Goal: Task Accomplishment & Management: Use online tool/utility

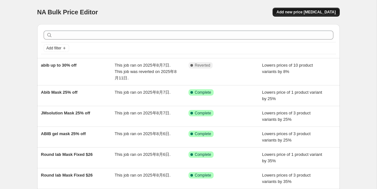
click at [304, 13] on span "Add new price [MEDICAL_DATA]" at bounding box center [305, 12] width 59 height 5
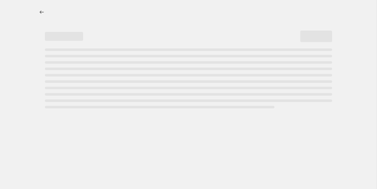
select select "percentage"
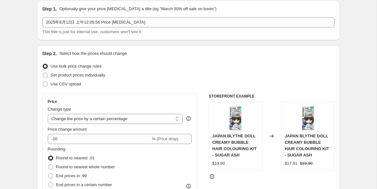
scroll to position [25, 0]
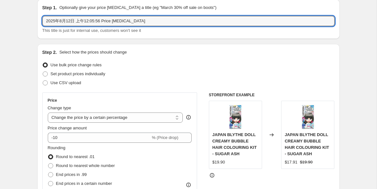
drag, startPoint x: 154, startPoint y: 22, endPoint x: 40, endPoint y: 23, distance: 114.6
click at [40, 23] on div "Step 1. Optionally give your price change job a title (eg "March 30% off sale o…" at bounding box center [188, 18] width 302 height 39
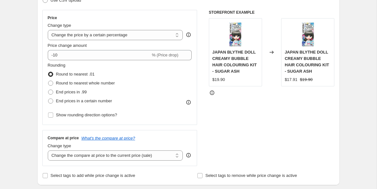
scroll to position [110, 0]
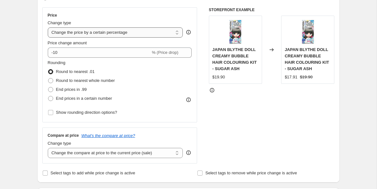
type input "fwee 10% off any2 15% off"
click at [107, 34] on select "Change the price to a certain amount Change the price by a certain amount Chang…" at bounding box center [115, 32] width 135 height 10
select select "bcap"
type input "-12.00"
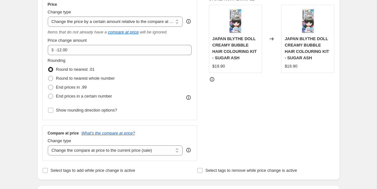
scroll to position [114, 0]
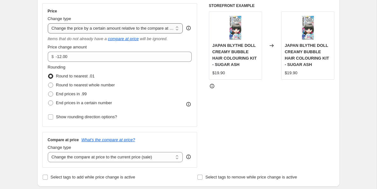
click at [97, 31] on select "Change the price to a certain amount Change the price by a certain amount Chang…" at bounding box center [115, 28] width 135 height 10
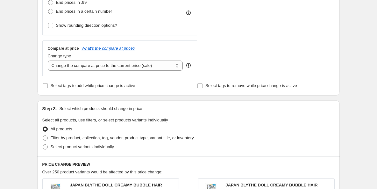
scroll to position [203, 0]
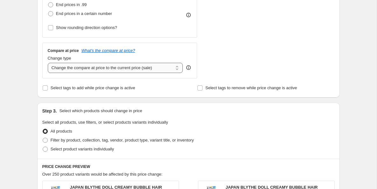
click at [87, 69] on select "Change the compare at price to the current price (sale) Change the compare at p…" at bounding box center [115, 68] width 135 height 10
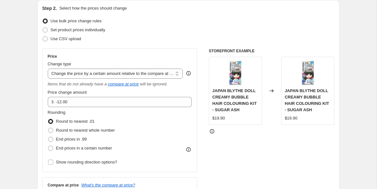
scroll to position [69, 0]
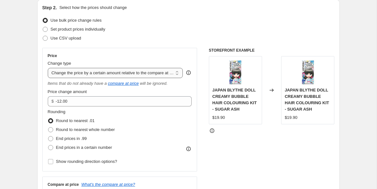
click at [135, 72] on select "Change the price to a certain amount Change the price by a certain amount Chang…" at bounding box center [115, 73] width 135 height 10
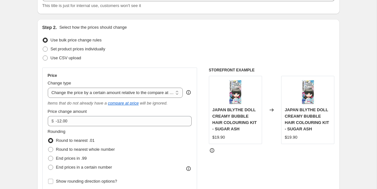
scroll to position [52, 0]
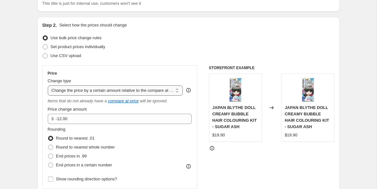
click at [98, 88] on select "Change the price to a certain amount Change the price by a certain amount Chang…" at bounding box center [115, 90] width 135 height 10
click at [105, 47] on span "Set product prices individually" at bounding box center [78, 46] width 55 height 5
click at [43, 45] on input "Set product prices individually" at bounding box center [43, 44] width 0 height 0
radio input "true"
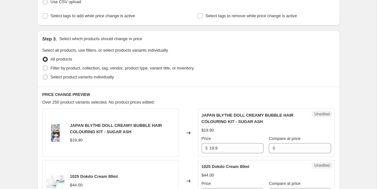
scroll to position [0, 0]
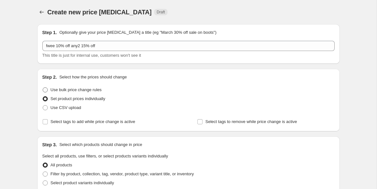
click at [65, 91] on span "Use bulk price change rules" at bounding box center [76, 89] width 51 height 5
click at [43, 88] on input "Use bulk price change rules" at bounding box center [43, 87] width 0 height 0
radio input "true"
select select "bcap"
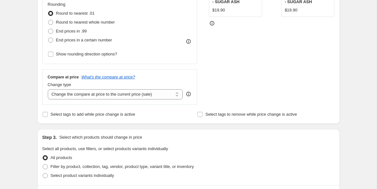
scroll to position [178, 0]
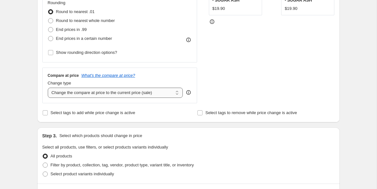
click at [114, 94] on select "Change the compare at price to the current price (sale) Change the compare at p…" at bounding box center [115, 93] width 135 height 10
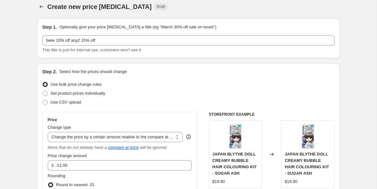
scroll to position [0, 0]
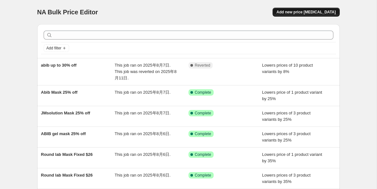
click at [328, 14] on span "Add new price [MEDICAL_DATA]" at bounding box center [305, 12] width 59 height 5
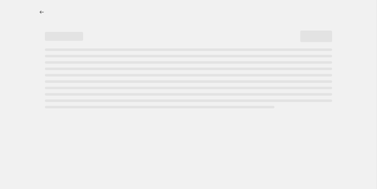
select select "percentage"
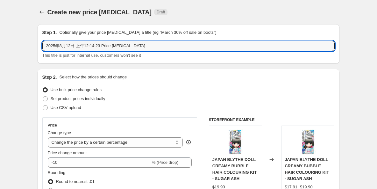
drag, startPoint x: 172, startPoint y: 48, endPoint x: 41, endPoint y: 46, distance: 130.2
click at [41, 46] on div "Step 1. Optionally give your price change job a title (eg "March 30% off sale o…" at bounding box center [188, 43] width 302 height 39
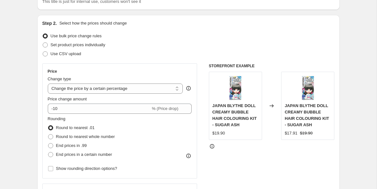
scroll to position [55, 0]
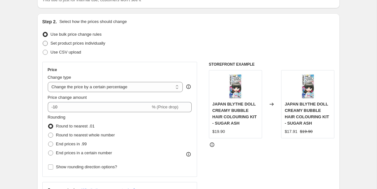
type input "Fwee"
click at [44, 45] on span at bounding box center [45, 43] width 5 height 5
click at [43, 41] on input "Set product prices individually" at bounding box center [43, 41] width 0 height 0
radio input "true"
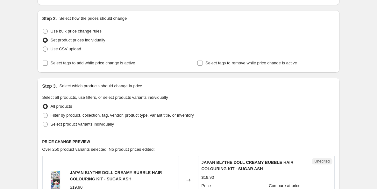
scroll to position [39, 0]
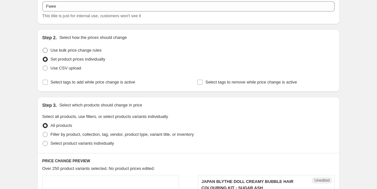
click at [46, 50] on span at bounding box center [45, 50] width 5 height 5
click at [43, 48] on input "Use bulk price change rules" at bounding box center [43, 48] width 0 height 0
radio input "true"
select select "percentage"
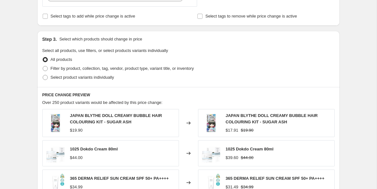
scroll to position [267, 0]
click at [46, 67] on span at bounding box center [45, 68] width 5 height 5
click at [43, 66] on input "Filter by product, collection, tag, vendor, product type, variant title, or inv…" at bounding box center [43, 66] width 0 height 0
radio input "true"
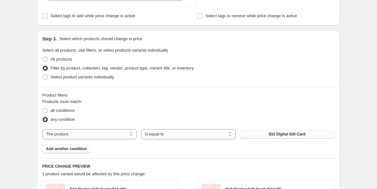
click at [282, 135] on span "$10 Digital Gift Card" at bounding box center [287, 133] width 37 height 5
click at [82, 148] on span "Add another condition" at bounding box center [66, 148] width 41 height 5
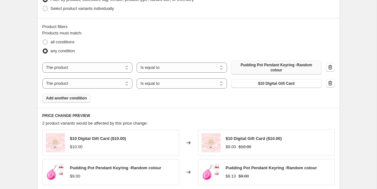
scroll to position [336, 0]
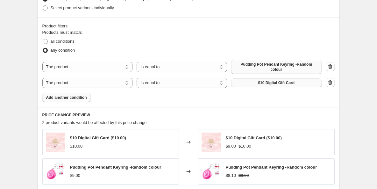
click at [253, 80] on button "$10 Digital Gift Card" at bounding box center [276, 82] width 90 height 9
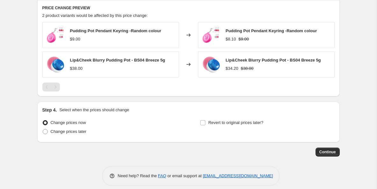
scroll to position [446, 0]
click at [203, 122] on input "Revert to original prices later?" at bounding box center [202, 122] width 5 height 5
checkbox input "true"
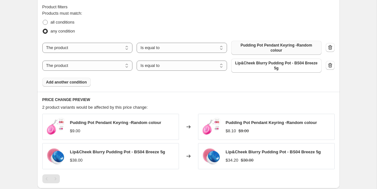
scroll to position [351, 0]
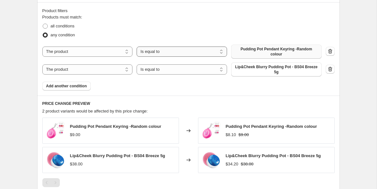
click at [179, 53] on select "Is equal to Is not equal to" at bounding box center [182, 51] width 90 height 10
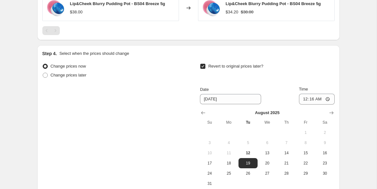
scroll to position [572, 0]
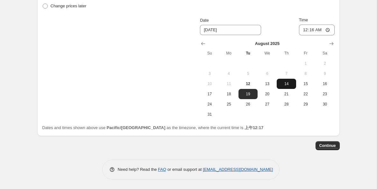
click at [286, 84] on span "14" at bounding box center [286, 83] width 14 height 5
type input "[DATE]"
click at [328, 146] on span "Continue" at bounding box center [327, 145] width 17 height 5
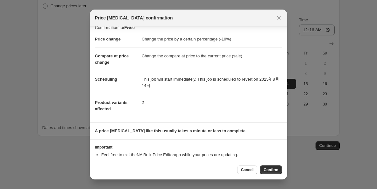
scroll to position [27, 0]
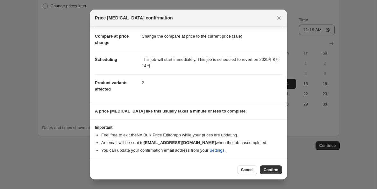
click at [264, 170] on span "Confirm" at bounding box center [271, 169] width 15 height 5
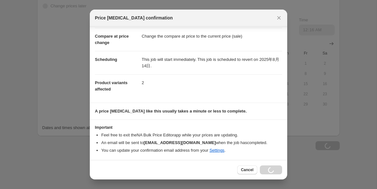
type input "Fwee"
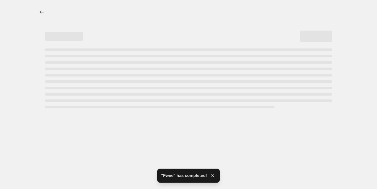
select select "percentage"
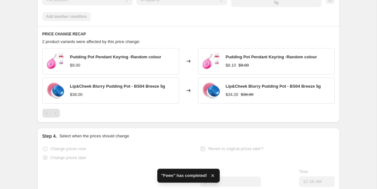
scroll to position [487, 0]
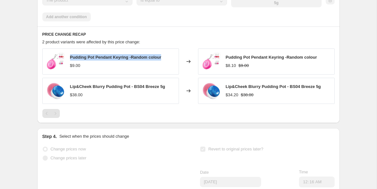
drag, startPoint x: 70, startPoint y: 58, endPoint x: 163, endPoint y: 60, distance: 93.3
click at [163, 60] on div "Pudding Pot Pendant Keyring -Random colour $9.00" at bounding box center [110, 61] width 137 height 26
copy span "Pudding Pot Pendant Keyring -Random colour"
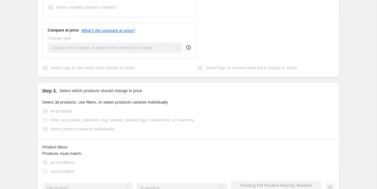
scroll to position [280, 0]
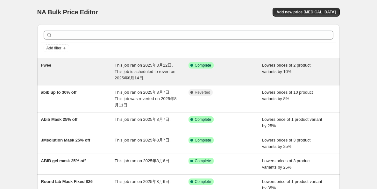
click at [153, 73] on span "This job ran on 2025年8月12日. This job is scheduled to revert on 2025年8月14日." at bounding box center [145, 72] width 61 height 18
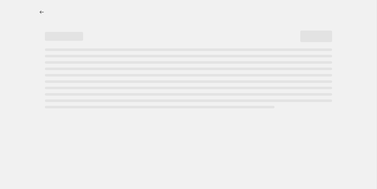
select select "percentage"
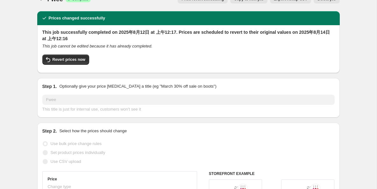
scroll to position [3, 0]
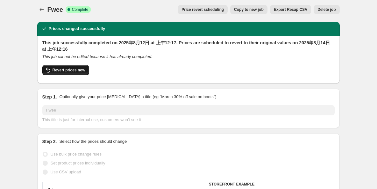
click at [78, 69] on span "Revert prices now" at bounding box center [69, 69] width 33 height 5
checkbox input "false"
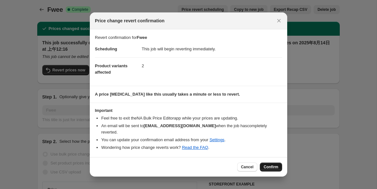
click at [271, 164] on span "Confirm" at bounding box center [271, 166] width 15 height 5
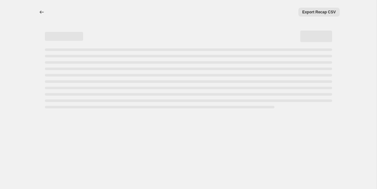
scroll to position [0, 0]
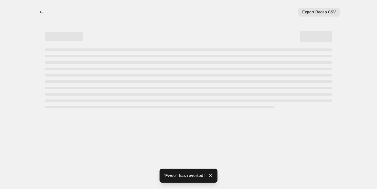
select select "percentage"
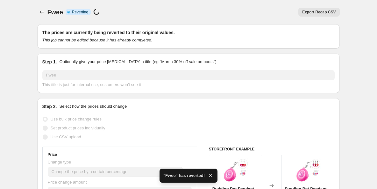
checkbox input "true"
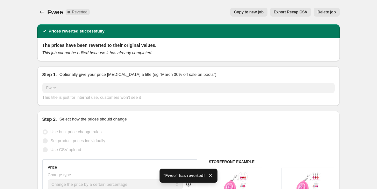
click at [238, 11] on span "Copy to new job" at bounding box center [249, 12] width 30 height 5
select select "percentage"
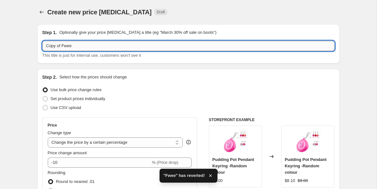
scroll to position [0, 0]
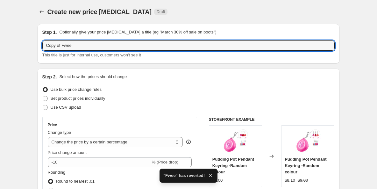
drag, startPoint x: 61, startPoint y: 45, endPoint x: 35, endPoint y: 46, distance: 26.4
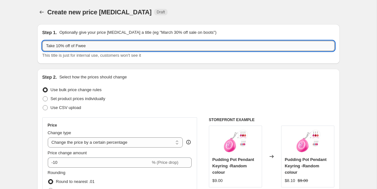
click at [101, 48] on input "Take 10% off of Fwee" at bounding box center [188, 46] width 292 height 10
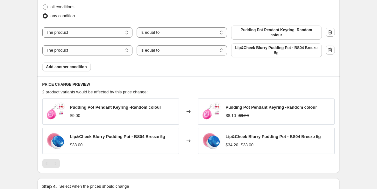
scroll to position [371, 0]
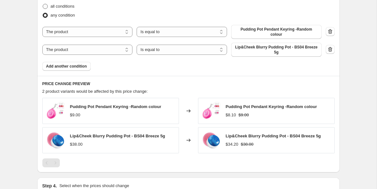
type input "Take 10% off of Fwee & Curel"
click at [75, 66] on span "Add another condition" at bounding box center [66, 66] width 41 height 5
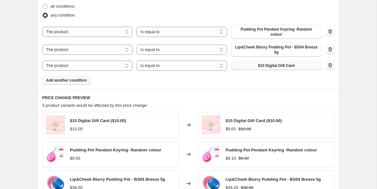
click at [257, 67] on button "$10 Digital Gift Card" at bounding box center [276, 65] width 90 height 9
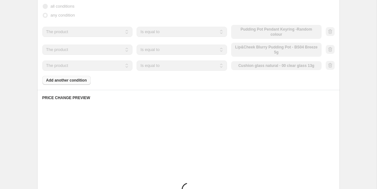
click at [80, 81] on div "Products must match: all conditions any condition The product The product's col…" at bounding box center [188, 39] width 292 height 90
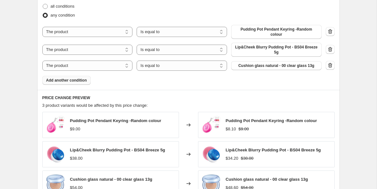
click at [70, 83] on button "Add another condition" at bounding box center [66, 80] width 48 height 9
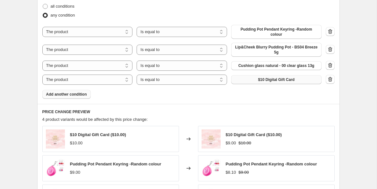
click at [268, 81] on span "$10 Digital Gift Card" at bounding box center [276, 79] width 37 height 5
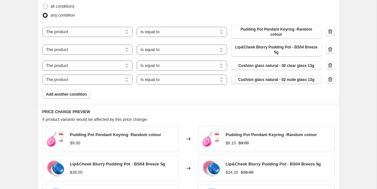
click at [78, 96] on span "Add another condition" at bounding box center [66, 94] width 41 height 5
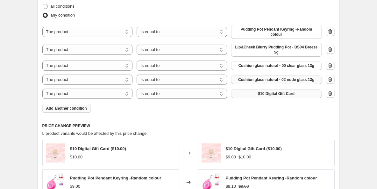
click at [260, 93] on span "$10 Digital Gift Card" at bounding box center [276, 93] width 37 height 5
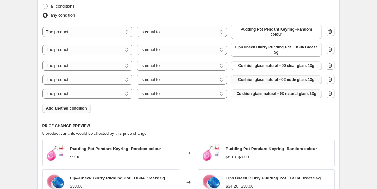
click at [83, 107] on span "Add another condition" at bounding box center [66, 108] width 41 height 5
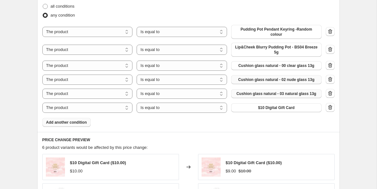
click at [272, 107] on span "$10 Digital Gift Card" at bounding box center [276, 107] width 37 height 5
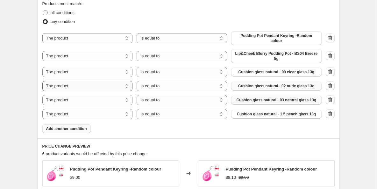
scroll to position [368, 0]
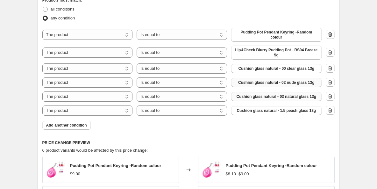
drag, startPoint x: 80, startPoint y: 126, endPoint x: 173, endPoint y: 119, distance: 94.2
click at [80, 126] on span "Add another condition" at bounding box center [66, 125] width 41 height 5
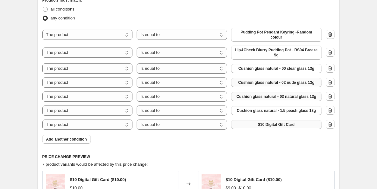
click at [265, 124] on span "$10 Digital Gift Card" at bounding box center [276, 124] width 37 height 5
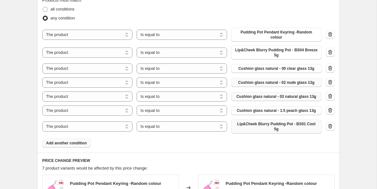
click at [78, 143] on span "Add another condition" at bounding box center [66, 142] width 41 height 5
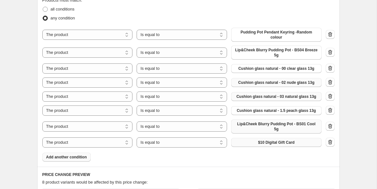
click at [255, 143] on button "$10 Digital Gift Card" at bounding box center [276, 142] width 90 height 9
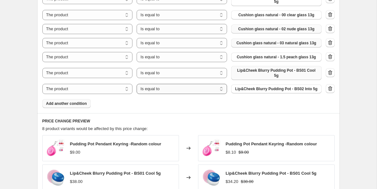
scroll to position [428, 0]
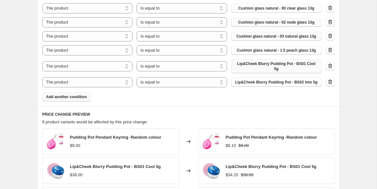
click at [67, 101] on button "Add another condition" at bounding box center [66, 96] width 48 height 9
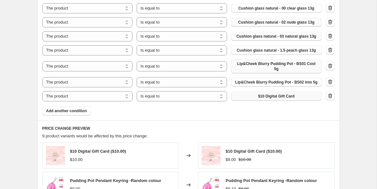
click at [281, 99] on span "$10 Digital Gift Card" at bounding box center [276, 96] width 37 height 5
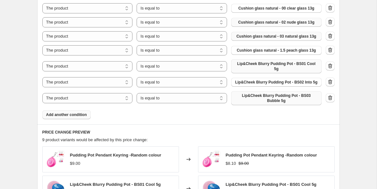
click at [78, 117] on span "Add another condition" at bounding box center [66, 114] width 41 height 5
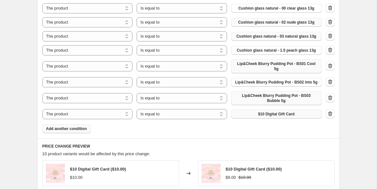
click at [264, 117] on span "$10 Digital Gift Card" at bounding box center [276, 113] width 37 height 5
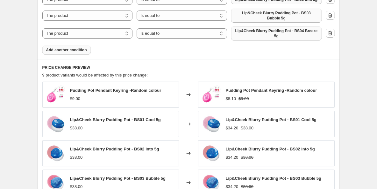
scroll to position [510, 0]
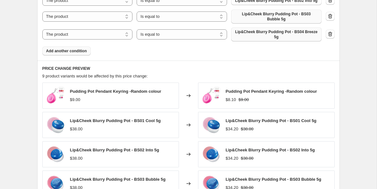
click at [76, 53] on span "Add another condition" at bounding box center [66, 50] width 41 height 5
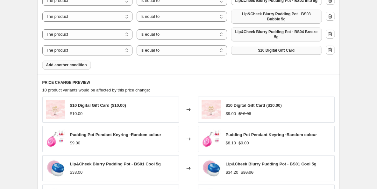
click at [258, 53] on span "$10 Digital Gift Card" at bounding box center [276, 50] width 37 height 5
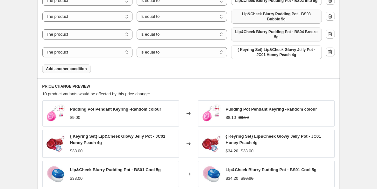
click at [81, 71] on span "Add another condition" at bounding box center [66, 68] width 41 height 5
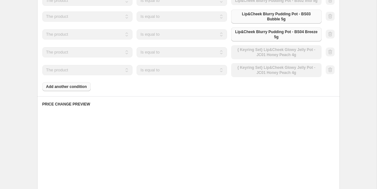
scroll to position [509, 0]
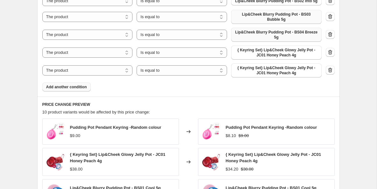
click at [74, 89] on span "Add another condition" at bounding box center [66, 86] width 41 height 5
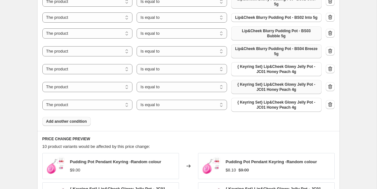
scroll to position [493, 0]
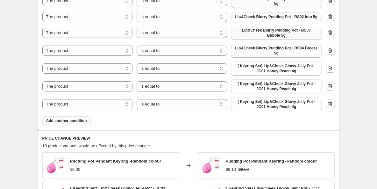
click at [330, 89] on icon "button" at bounding box center [330, 86] width 6 height 6
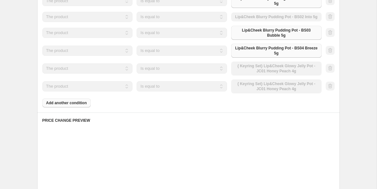
click at [330, 89] on div at bounding box center [330, 86] width 9 height 10
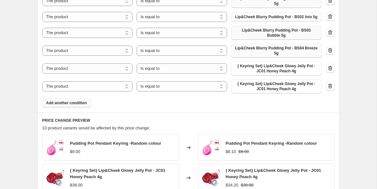
click at [330, 89] on icon "button" at bounding box center [330, 86] width 6 height 6
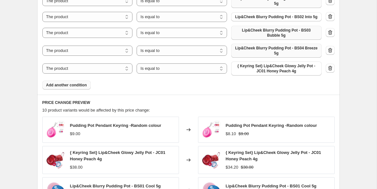
click at [81, 88] on span "Add another condition" at bounding box center [66, 84] width 41 height 5
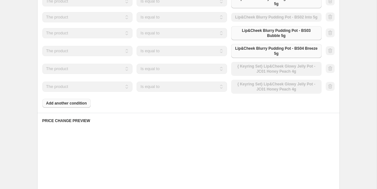
scroll to position [492, 0]
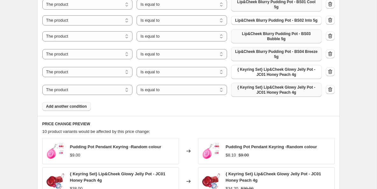
click at [269, 95] on span "{ Keyring Set} Lip&Cheek Glowy Jelly Pot - JC01 Honey Peach 4g" at bounding box center [276, 90] width 83 height 10
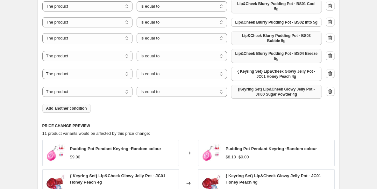
scroll to position [488, 0]
click at [74, 110] on span "Add another condition" at bounding box center [66, 108] width 41 height 5
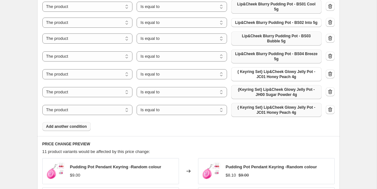
click at [253, 111] on span "{ Keyring Set} Lip&Cheek Glowy Jelly Pot - JC01 Honey Peach 4g" at bounding box center [276, 110] width 83 height 10
click at [66, 131] on button "Add another condition" at bounding box center [66, 126] width 48 height 9
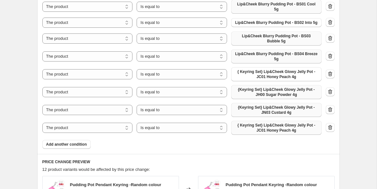
click at [243, 130] on span "{ Keyring Set} Lip&Cheek Glowy Jelly Pot - JC01 Honey Peach 4g" at bounding box center [276, 128] width 83 height 10
click at [70, 147] on span "Add another condition" at bounding box center [66, 144] width 41 height 5
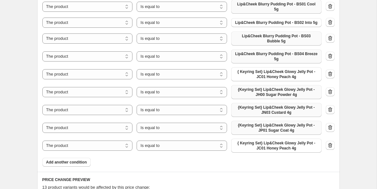
click at [269, 149] on span "{ Keyring Set} Lip&Cheek Glowy Jelly Pot - JC01 Honey Peach 4g" at bounding box center [276, 145] width 83 height 10
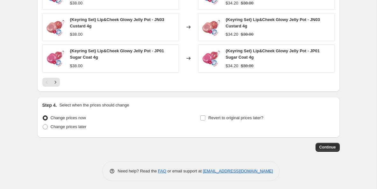
scroll to position [765, 0]
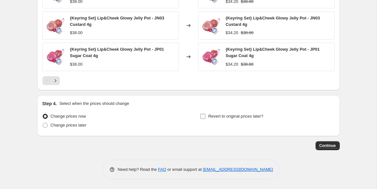
click at [202, 117] on input "Revert to original prices later?" at bounding box center [202, 116] width 5 height 5
checkbox input "true"
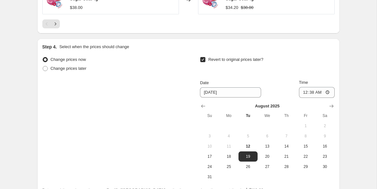
scroll to position [820, 0]
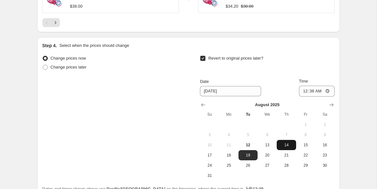
click at [284, 145] on button "14" at bounding box center [286, 145] width 19 height 10
type input "[DATE]"
click at [328, 95] on input "00:38" at bounding box center [317, 91] width 36 height 11
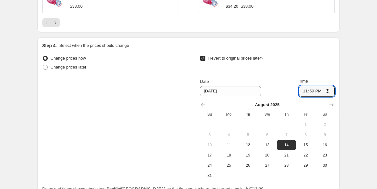
type input "23:59"
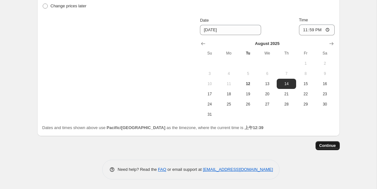
click at [324, 145] on span "Continue" at bounding box center [327, 145] width 17 height 5
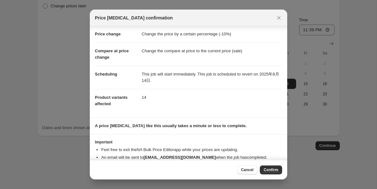
scroll to position [27, 0]
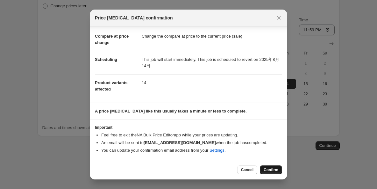
click at [272, 170] on span "Confirm" at bounding box center [271, 169] width 15 height 5
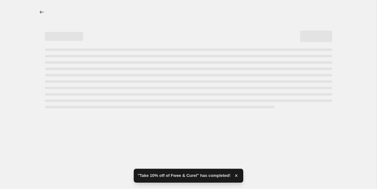
select select "percentage"
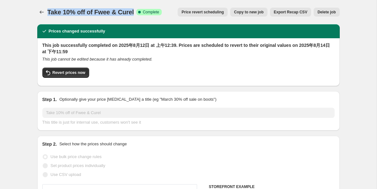
drag, startPoint x: 133, startPoint y: 13, endPoint x: 48, endPoint y: 12, distance: 85.6
click at [48, 12] on div "Take 10% off of Fwee & Curel Success Complete Complete" at bounding box center [104, 12] width 114 height 9
copy span "Take 10% off of Fwee & Curel"
click at [39, 13] on icon "Price change jobs" at bounding box center [42, 12] width 6 height 6
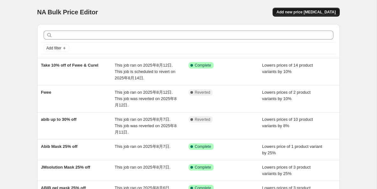
scroll to position [0, 0]
click at [315, 13] on span "Add new price [MEDICAL_DATA]" at bounding box center [305, 11] width 59 height 5
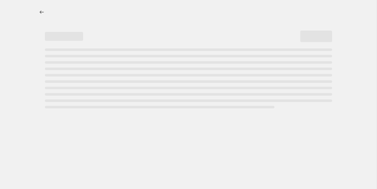
select select "percentage"
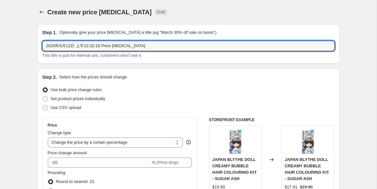
drag, startPoint x: 140, startPoint y: 47, endPoint x: 38, endPoint y: 42, distance: 102.0
click at [38, 42] on div "Step 1. Optionally give your price change job a title (eg "March 30% off sale o…" at bounding box center [188, 43] width 302 height 39
paste input "Take 10% off of Fwee & Curel"
drag, startPoint x: 92, startPoint y: 46, endPoint x: 77, endPoint y: 45, distance: 14.3
click at [77, 45] on input "Take 10% off of Fwee & Curel" at bounding box center [188, 46] width 292 height 10
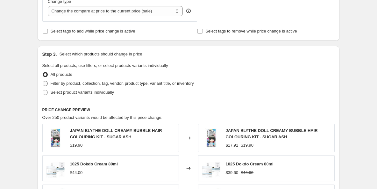
type input "Take 10% off of Curel"
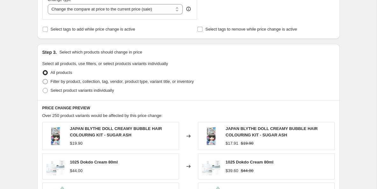
click at [43, 82] on span at bounding box center [45, 81] width 5 height 5
click at [43, 79] on input "Filter by product, collection, tag, vendor, product type, variant title, or inv…" at bounding box center [43, 79] width 0 height 0
radio input "true"
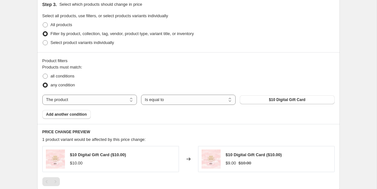
scroll to position [301, 0]
click at [256, 101] on button "$10 Digital Gift Card" at bounding box center [287, 99] width 95 height 9
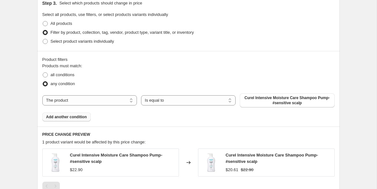
drag, startPoint x: 86, startPoint y: 116, endPoint x: 79, endPoint y: 117, distance: 6.9
click at [79, 117] on span "Add another condition" at bounding box center [66, 116] width 41 height 5
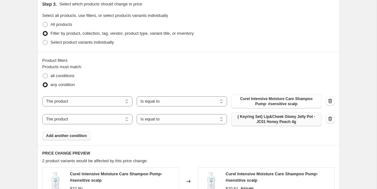
click at [275, 117] on span "{ Keyring Set} Lip&Cheek Glowy Jelly Pot - JC01 Honey Peach 4g" at bounding box center [276, 119] width 83 height 10
click at [79, 135] on span "Add another condition" at bounding box center [66, 135] width 41 height 5
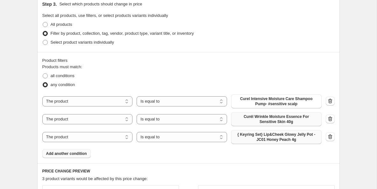
click at [256, 140] on span "{ Keyring Set} Lip&Cheek Glowy Jelly Pot - JC01 Honey Peach 4g" at bounding box center [276, 137] width 83 height 10
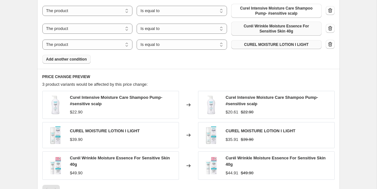
scroll to position [393, 0]
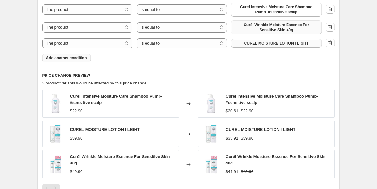
click at [77, 56] on span "Add another condition" at bounding box center [66, 57] width 41 height 5
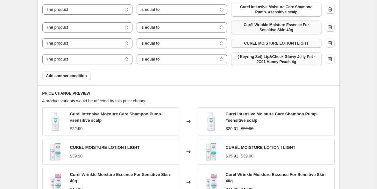
click at [270, 61] on span "{ Keyring Set} Lip&Cheek Glowy Jelly Pot - JC01 Honey Peach 4g" at bounding box center [276, 59] width 83 height 10
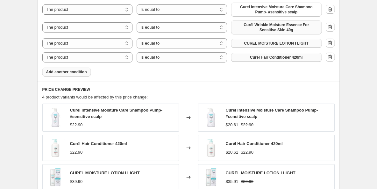
click at [77, 72] on span "Add another condition" at bounding box center [66, 71] width 41 height 5
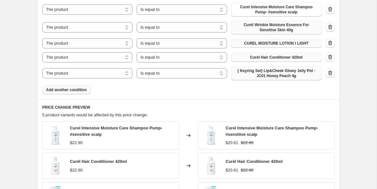
click at [241, 73] on span "{ Keyring Set} Lip&Cheek Glowy Jelly Pot - JC01 Honey Peach 4g" at bounding box center [276, 73] width 83 height 10
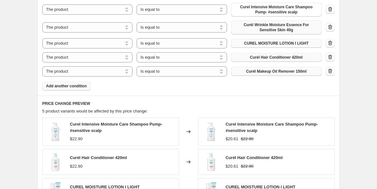
click at [84, 86] on span "Add another condition" at bounding box center [66, 85] width 41 height 5
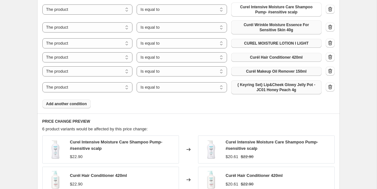
click at [254, 89] on span "{ Keyring Set} Lip&Cheek Glowy Jelly Pot - JC01 Honey Peach 4g" at bounding box center [276, 87] width 83 height 10
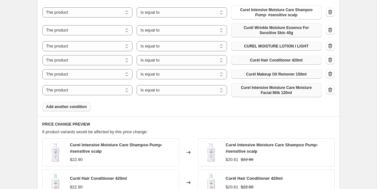
click at [68, 104] on span "Add another condition" at bounding box center [66, 106] width 41 height 5
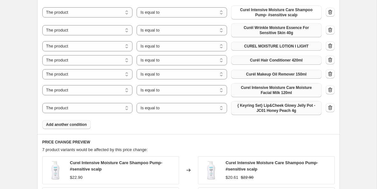
drag, startPoint x: 259, startPoint y: 114, endPoint x: 268, endPoint y: 110, distance: 9.6
click at [268, 110] on span "{ Keyring Set} Lip&Cheek Glowy Jelly Pot - JC01 Honey Peach 4g" at bounding box center [276, 108] width 83 height 10
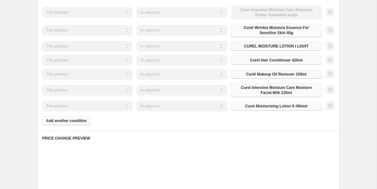
click at [70, 121] on div "Products must match: all conditions any condition The product The product's col…" at bounding box center [188, 50] width 292 height 150
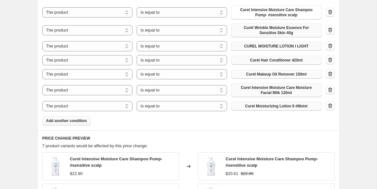
click at [78, 119] on span "Add another condition" at bounding box center [66, 120] width 41 height 5
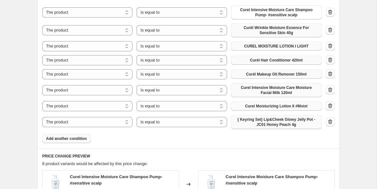
click at [282, 118] on span "{ Keyring Set} Lip&Cheek Glowy Jelly Pot - JC01 Honey Peach 4g" at bounding box center [276, 122] width 83 height 10
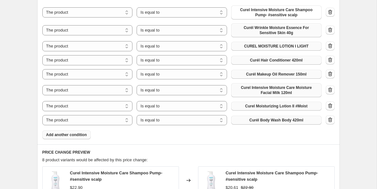
click at [81, 132] on button "Add another condition" at bounding box center [66, 134] width 48 height 9
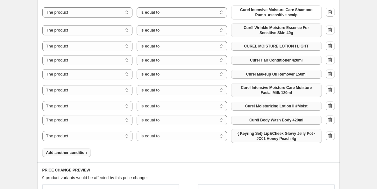
click at [275, 135] on span "{ Keyring Set} Lip&Cheek Glowy Jelly Pot - JC01 Honey Peach 4g" at bounding box center [276, 136] width 83 height 10
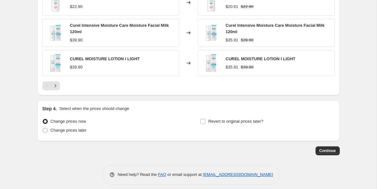
scroll to position [653, 0]
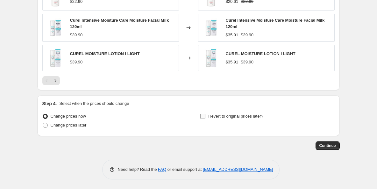
click at [203, 116] on input "Revert to original prices later?" at bounding box center [202, 116] width 5 height 5
checkbox input "true"
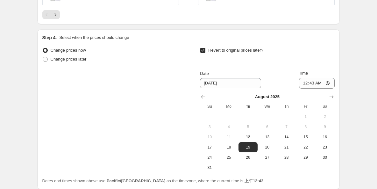
scroll to position [720, 0]
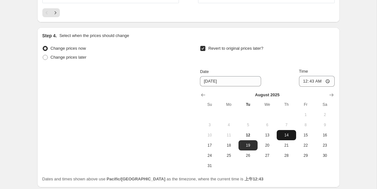
click at [289, 137] on span "14" at bounding box center [286, 134] width 14 height 5
type input "[DATE]"
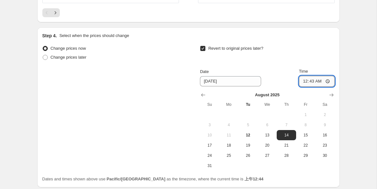
click at [328, 82] on input "00:43" at bounding box center [317, 81] width 36 height 11
type input "23:59"
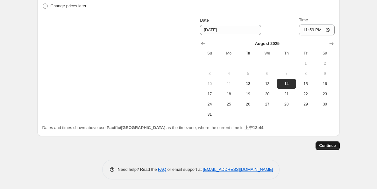
click at [326, 146] on span "Continue" at bounding box center [327, 145] width 17 height 5
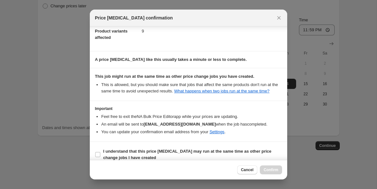
scroll to position [92, 0]
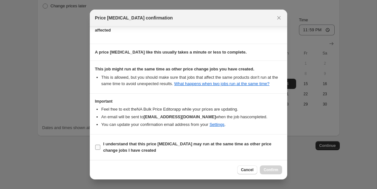
click at [102, 147] on label "I understand that this price change job may run at the same time as other price…" at bounding box center [188, 146] width 187 height 15
click at [100, 147] on input "I understand that this price change job may run at the same time as other price…" at bounding box center [97, 147] width 5 height 5
checkbox input "true"
click at [271, 170] on span "Confirm" at bounding box center [271, 169] width 15 height 5
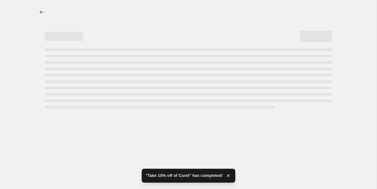
select select "percentage"
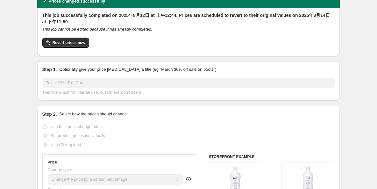
scroll to position [26, 0]
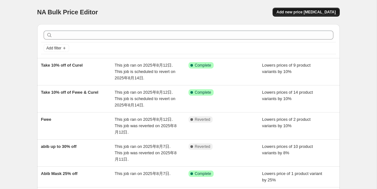
click at [328, 13] on span "Add new price [MEDICAL_DATA]" at bounding box center [305, 12] width 59 height 5
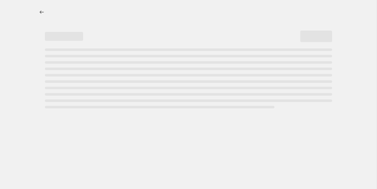
select select "percentage"
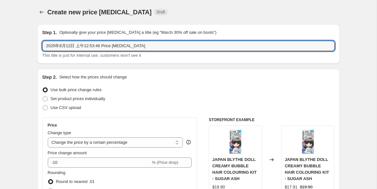
drag, startPoint x: 151, startPoint y: 47, endPoint x: 40, endPoint y: 48, distance: 110.5
click at [40, 48] on div "Step 1. Optionally give your price [MEDICAL_DATA] a title (eg "March 30% off sa…" at bounding box center [188, 43] width 302 height 39
type input "b"
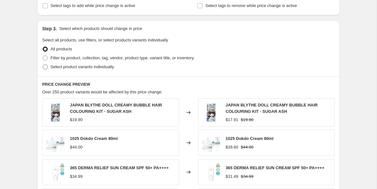
scroll to position [282, 0]
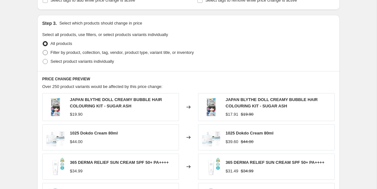
type input "Curel 10% off"
click at [46, 53] on span at bounding box center [45, 52] width 5 height 5
click at [43, 50] on input "Filter by product, collection, tag, vendor, product type, variant title, or inv…" at bounding box center [43, 50] width 0 height 0
radio input "true"
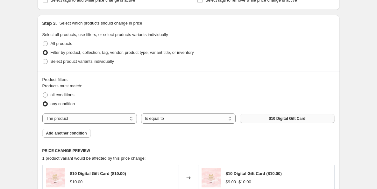
click at [278, 118] on span "$10 Digital Gift Card" at bounding box center [287, 118] width 37 height 5
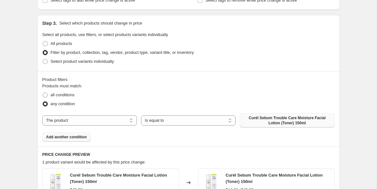
click at [82, 138] on span "Add another condition" at bounding box center [66, 136] width 41 height 5
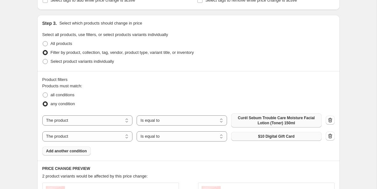
click at [265, 138] on span "$10 Digital Gift Card" at bounding box center [276, 136] width 37 height 5
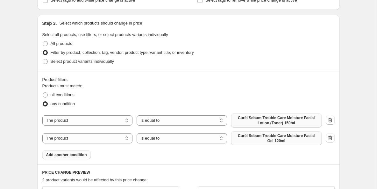
click at [76, 155] on span "Add another condition" at bounding box center [66, 154] width 41 height 5
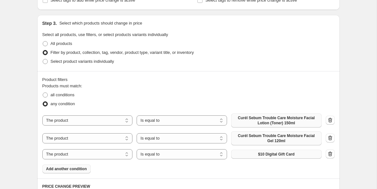
click at [262, 153] on span "$10 Digital Gift Card" at bounding box center [276, 154] width 37 height 5
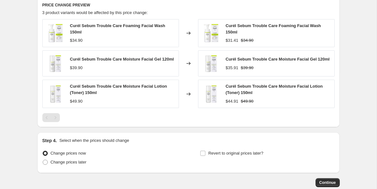
scroll to position [468, 0]
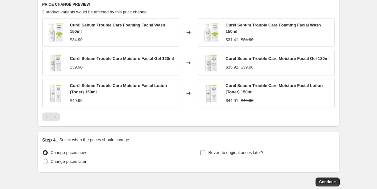
click at [204, 154] on input "Revert to original prices later?" at bounding box center [202, 152] width 5 height 5
checkbox input "true"
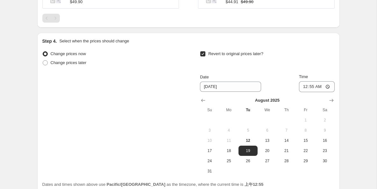
scroll to position [574, 0]
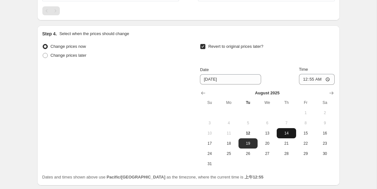
click at [288, 132] on button "14" at bounding box center [286, 133] width 19 height 10
type input "[DATE]"
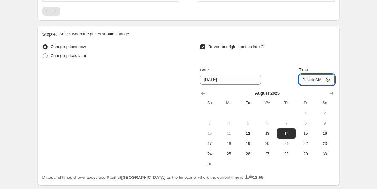
click at [327, 83] on input "00:55" at bounding box center [317, 79] width 36 height 11
type input "11:59"
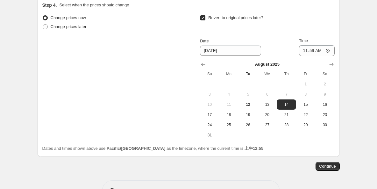
scroll to position [625, 0]
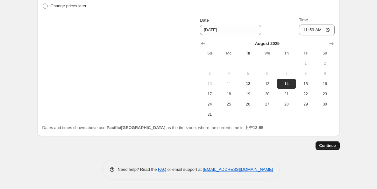
click at [325, 145] on span "Continue" at bounding box center [327, 145] width 17 height 5
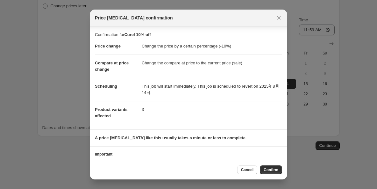
scroll to position [27, 0]
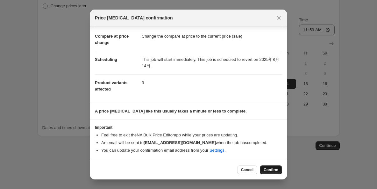
click at [269, 169] on span "Confirm" at bounding box center [271, 169] width 15 height 5
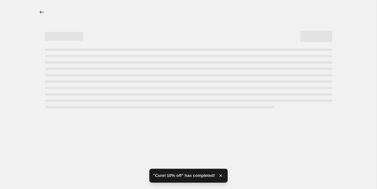
select select "percentage"
